Goal: Find specific page/section: Find specific page/section

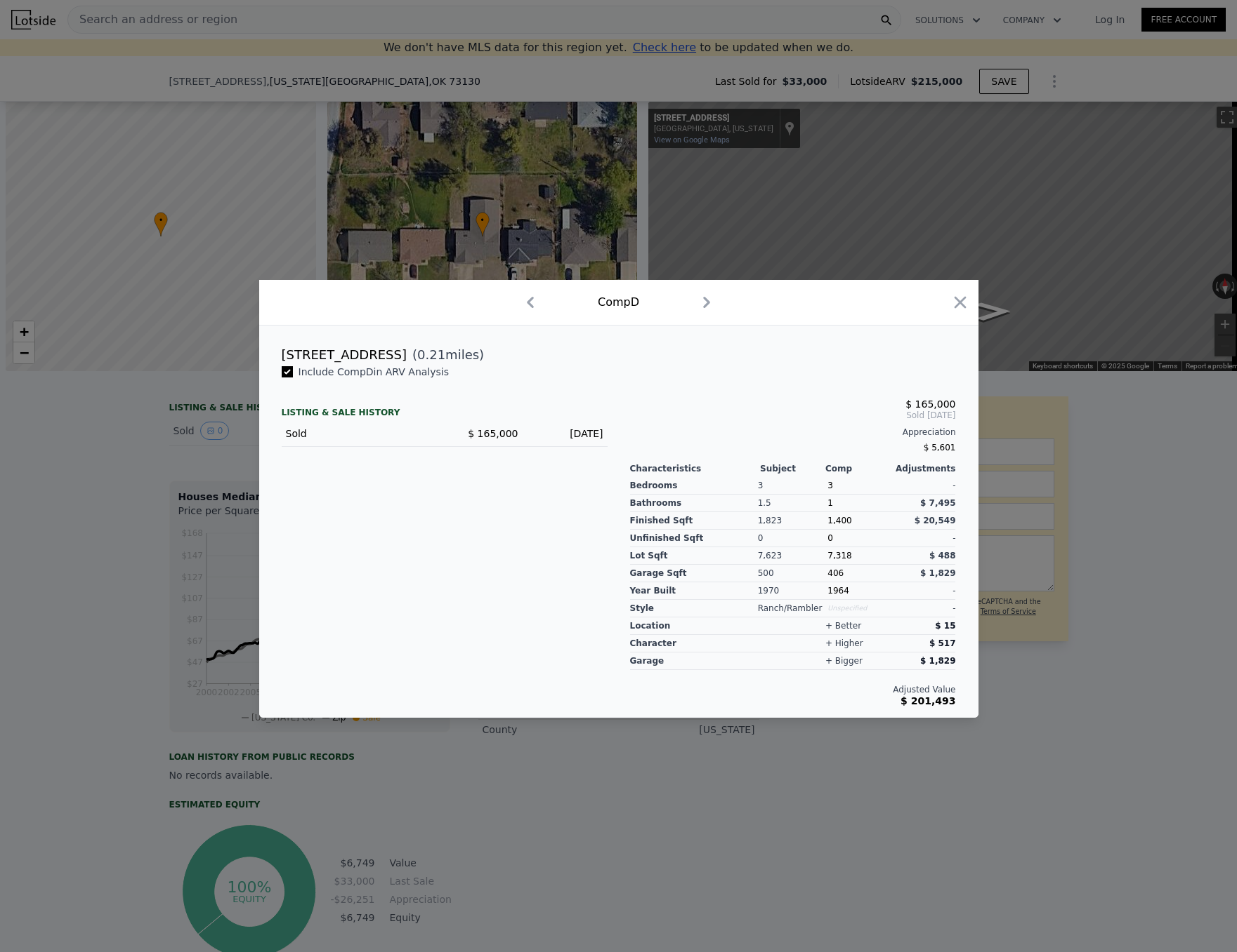
click at [208, 113] on div at bounding box center [618, 476] width 1237 height 952
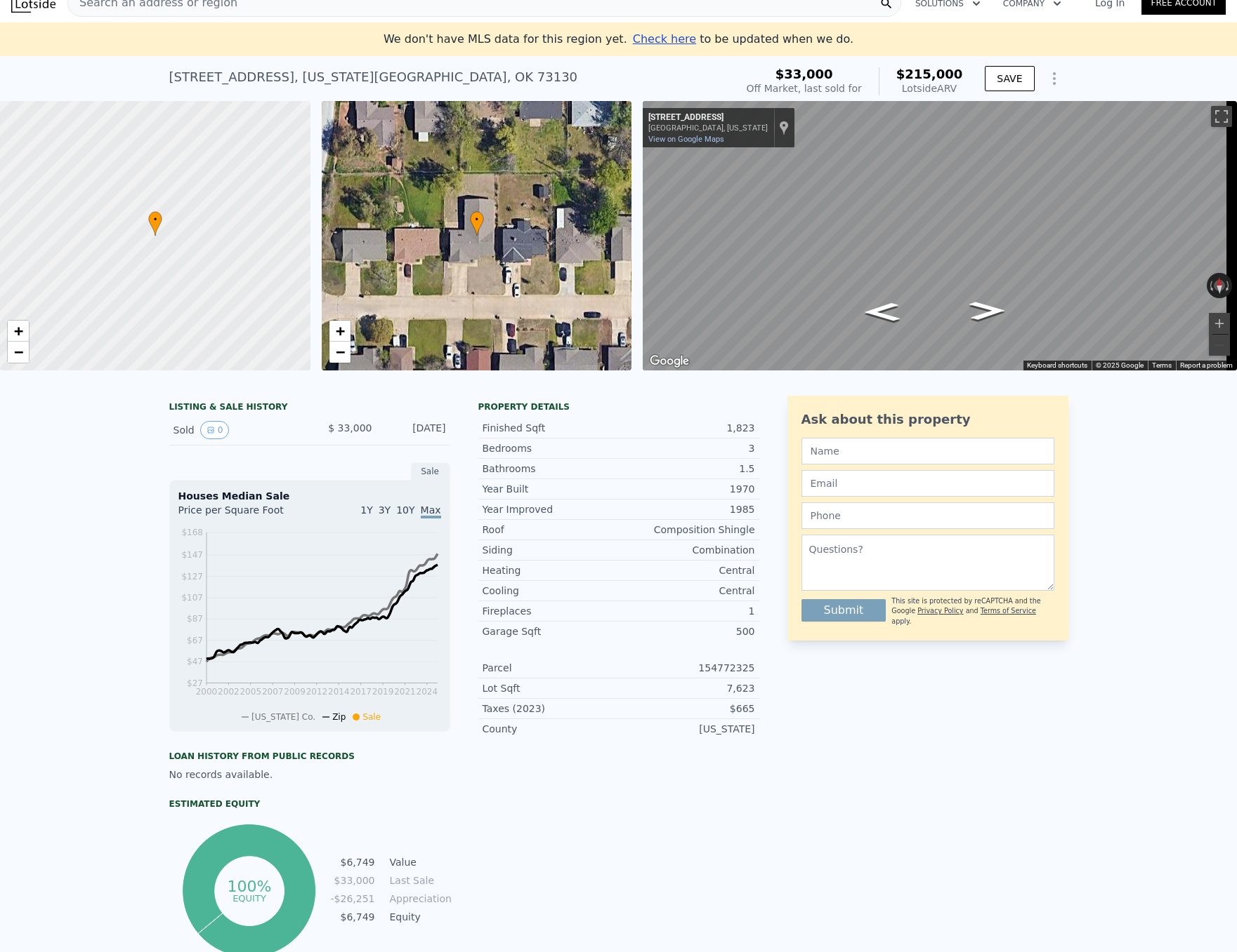
scroll to position [16, 0]
click at [210, 12] on div "Search an address or region" at bounding box center [153, 4] width 169 height 26
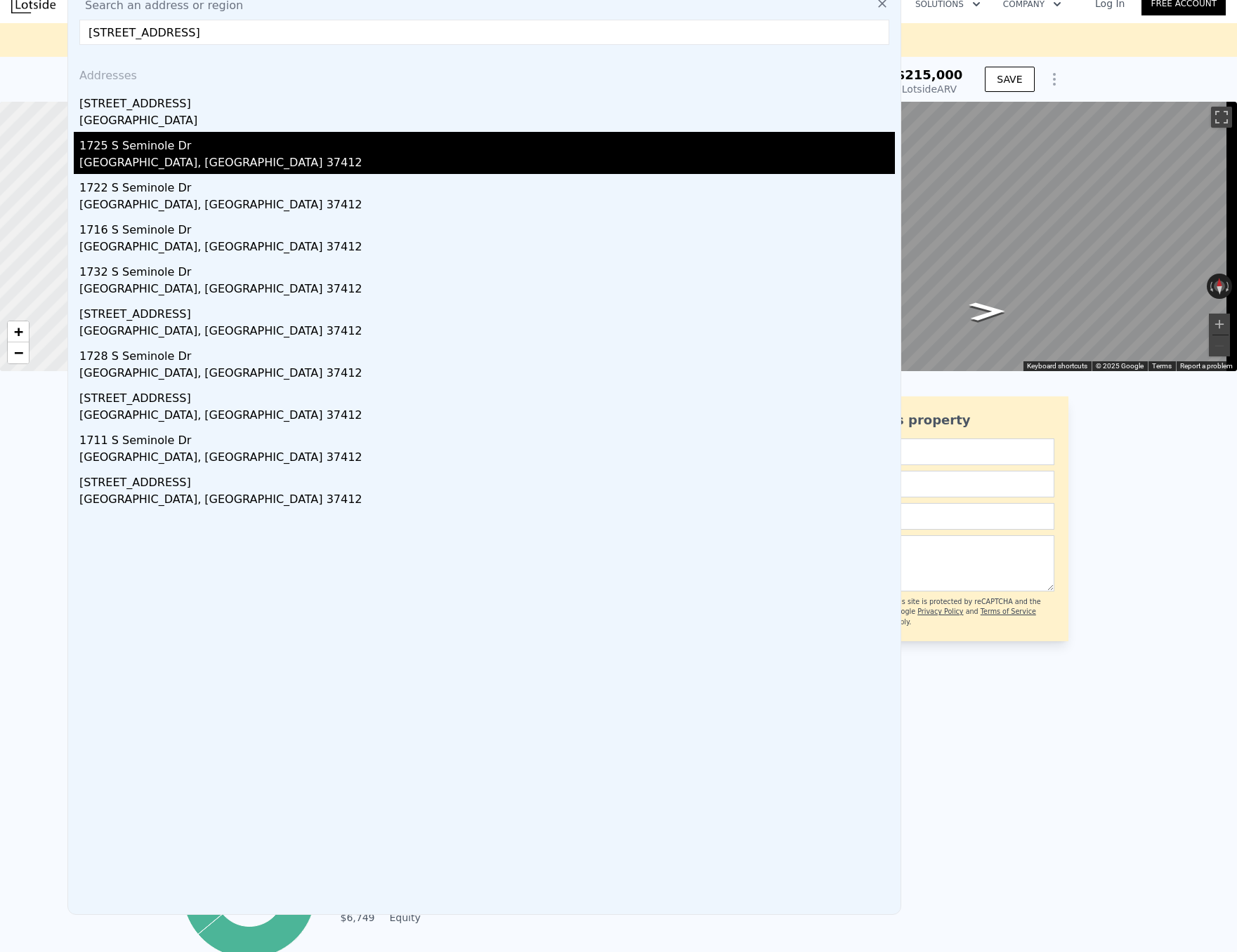
type input "[STREET_ADDRESS]"
click at [177, 148] on div "1725 S Seminole Dr" at bounding box center [487, 144] width 815 height 23
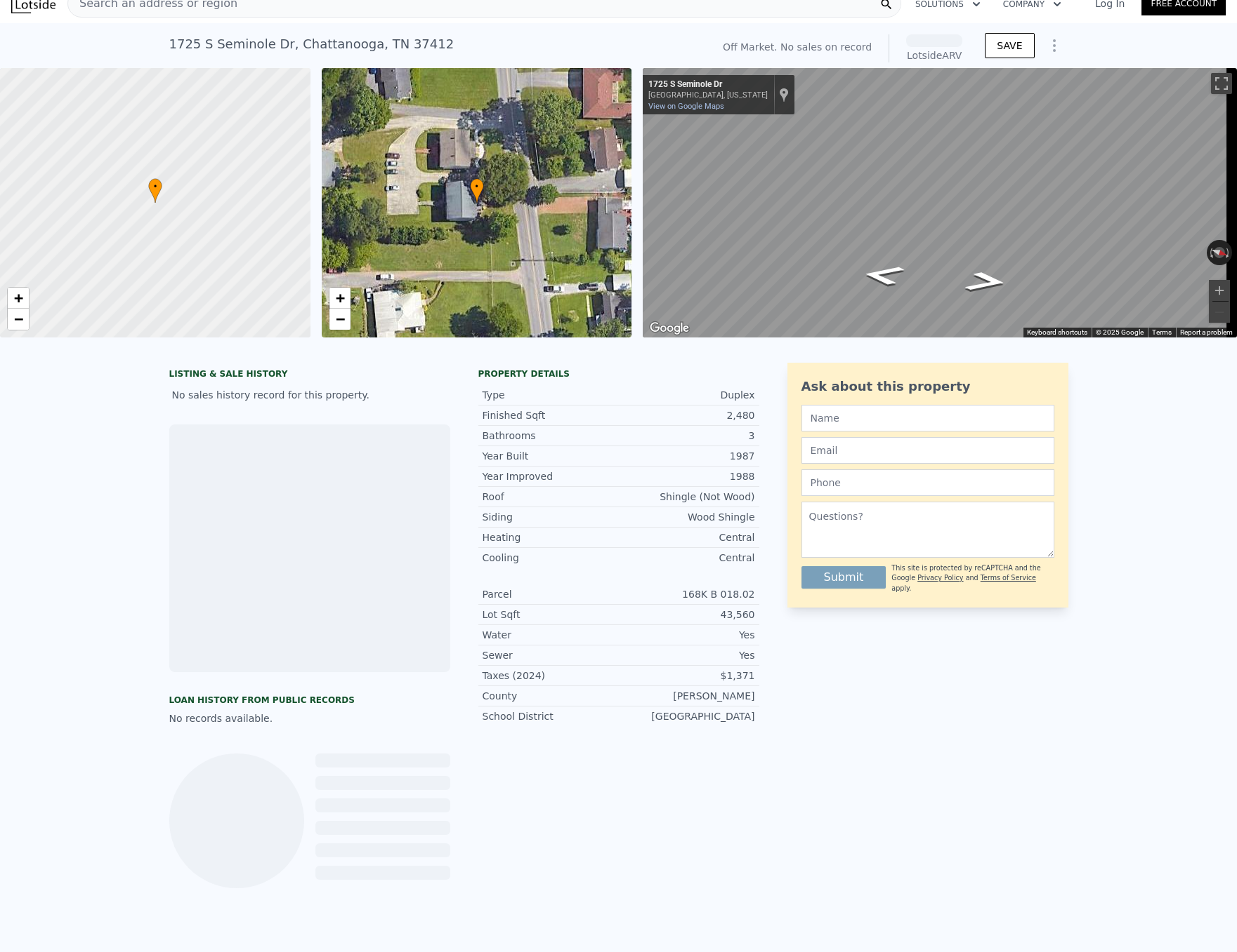
click at [177, 3] on span "Search an address or region" at bounding box center [153, 4] width 169 height 17
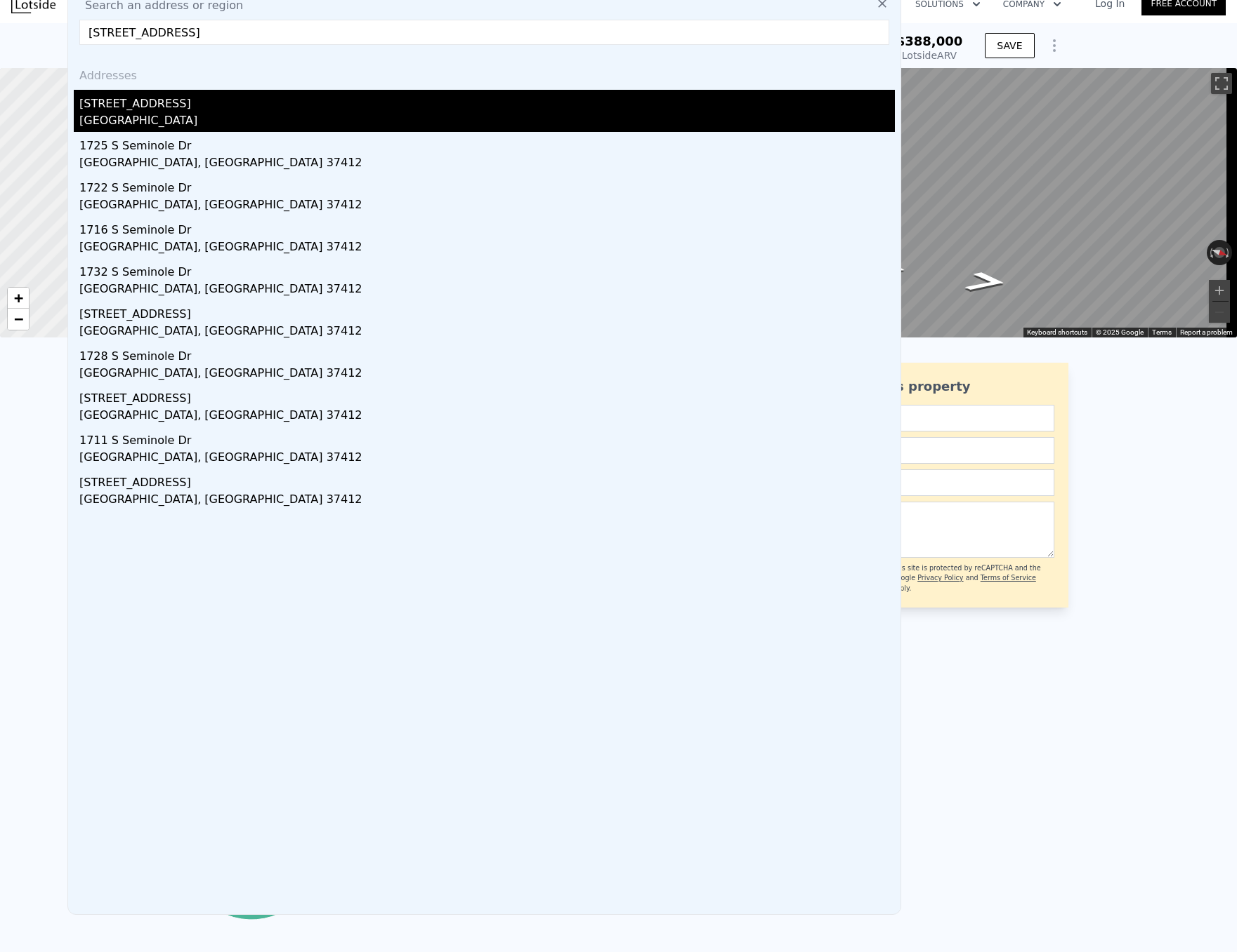
type input "[STREET_ADDRESS]"
click at [176, 118] on div "[GEOGRAPHIC_DATA]" at bounding box center [487, 122] width 815 height 20
